Goal: Information Seeking & Learning: Find specific fact

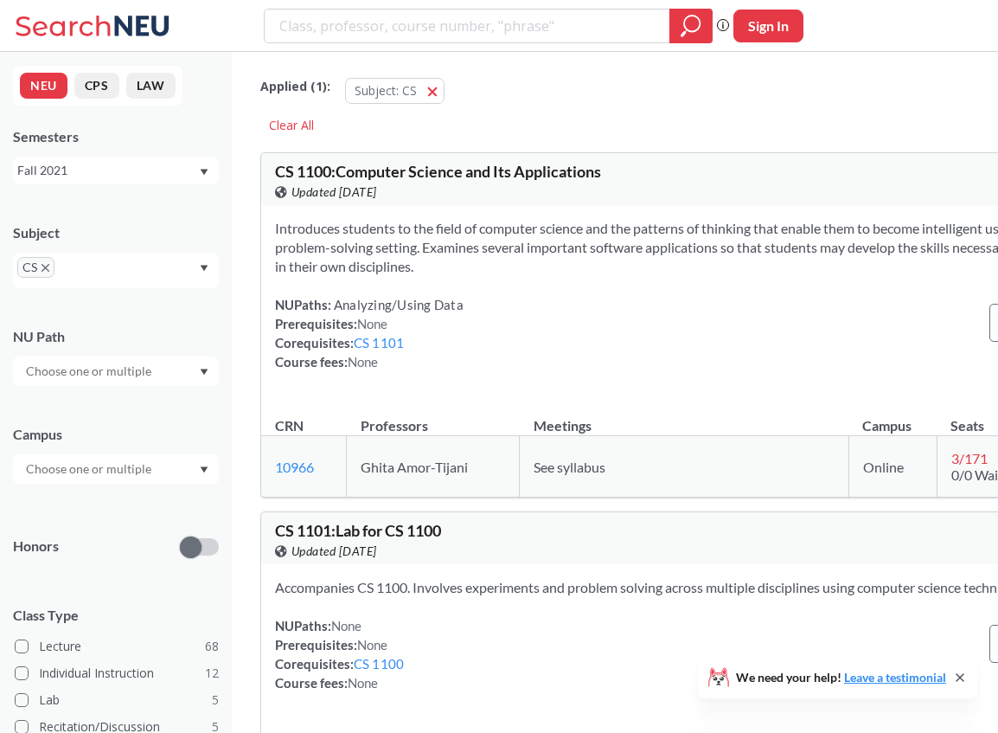
click at [151, 173] on div "Fall 2021" at bounding box center [107, 170] width 181 height 19
click at [100, 213] on div "Fall 2025" at bounding box center [119, 208] width 195 height 19
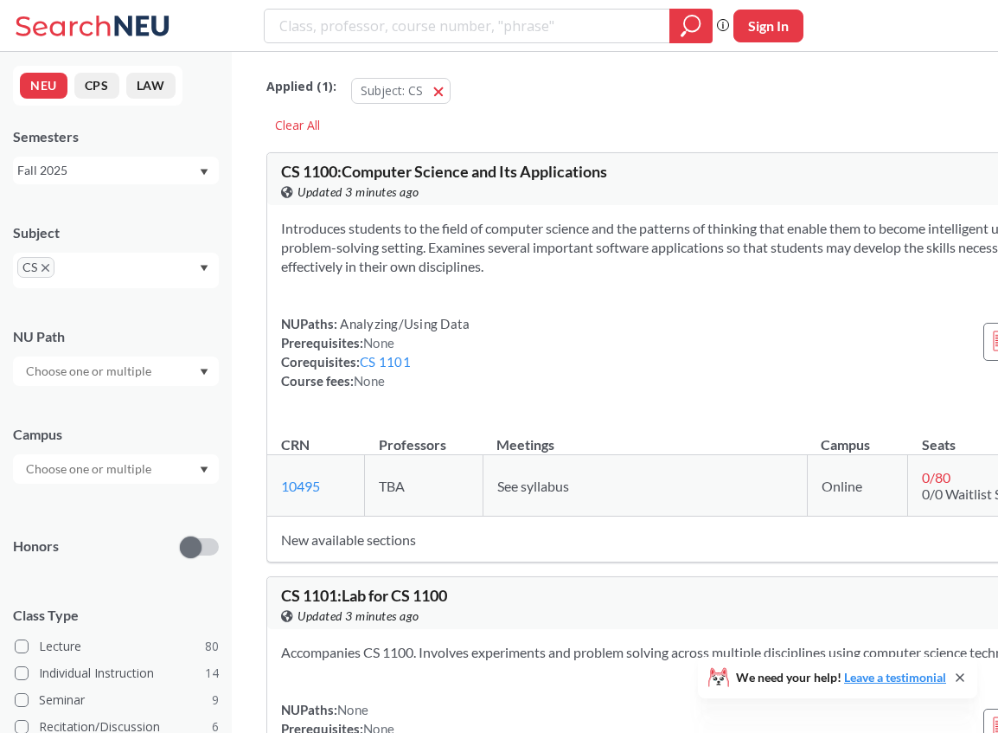
click at [516, 23] on input "search" at bounding box center [468, 25] width 380 height 29
type input "5004"
click at [687, 29] on icon "magnifying glass" at bounding box center [692, 24] width 16 height 16
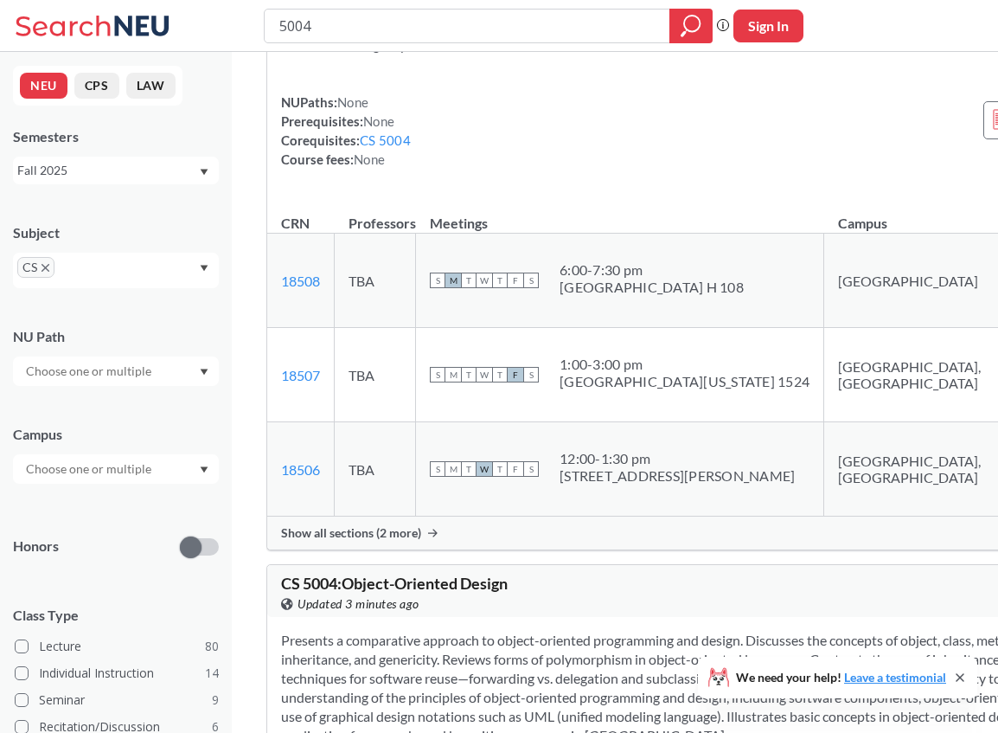
scroll to position [37, 0]
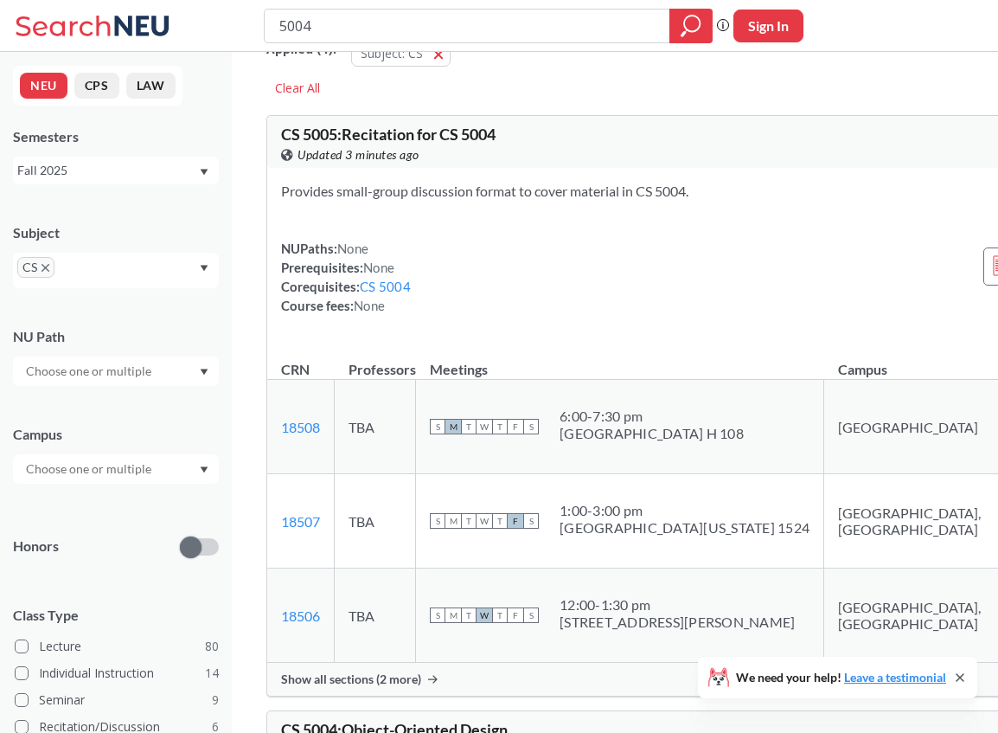
click at [278, 21] on input "5004" at bounding box center [468, 25] width 380 height 29
type input "cs5004"
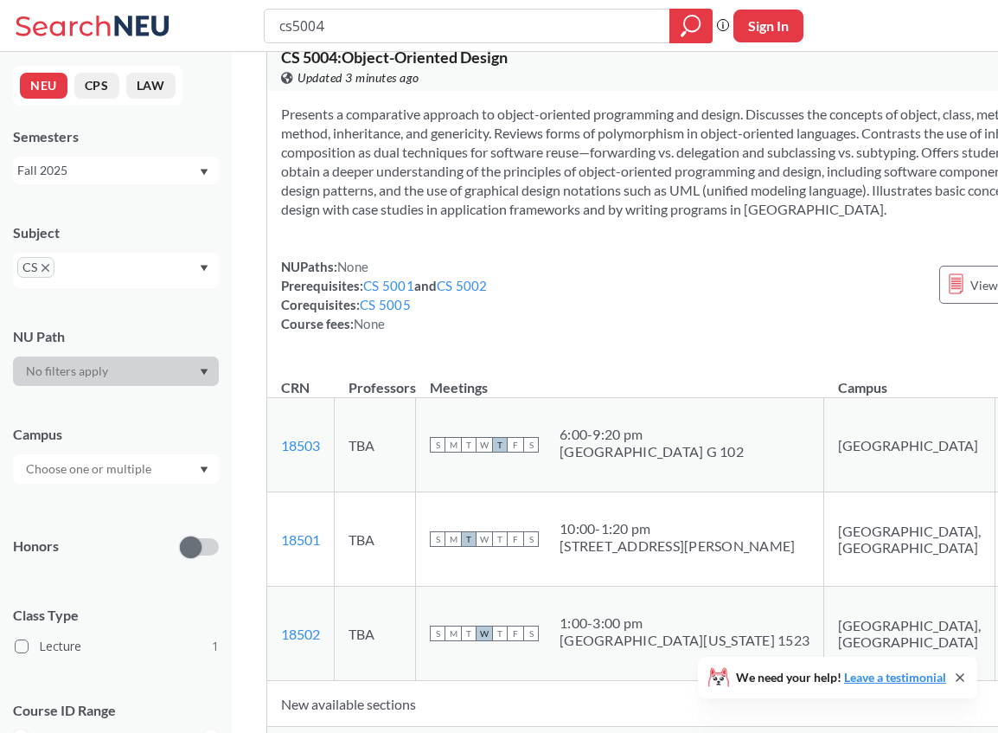
scroll to position [111, 0]
